Goal: Information Seeking & Learning: Learn about a topic

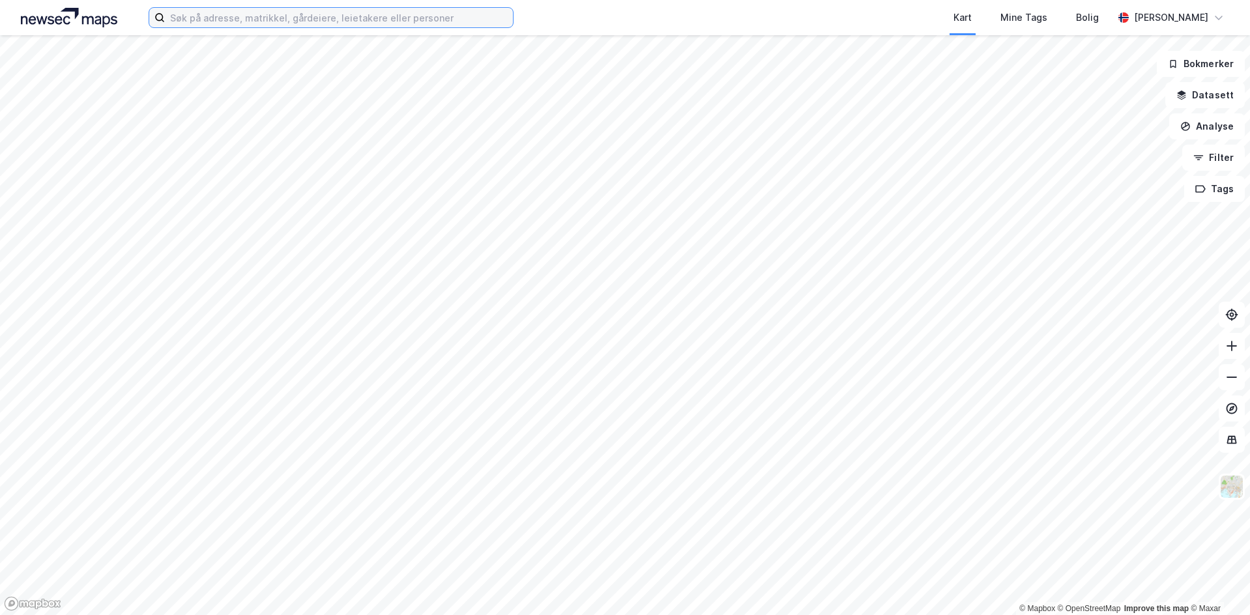
click at [322, 19] on input at bounding box center [339, 18] width 348 height 20
